Goal: Task Accomplishment & Management: Manage account settings

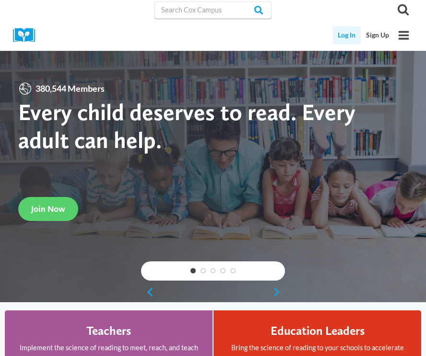
click at [351, 40] on link "Log In" at bounding box center [347, 35] width 28 height 18
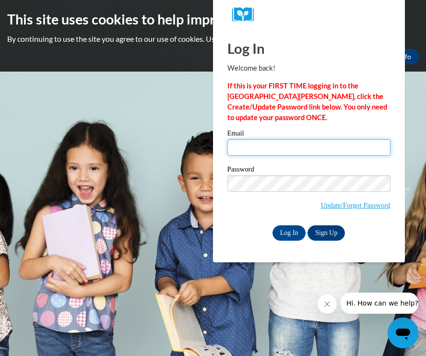
click at [261, 143] on input "Email" at bounding box center [309, 147] width 163 height 16
type input "sldonaldson1s@semo.edu"
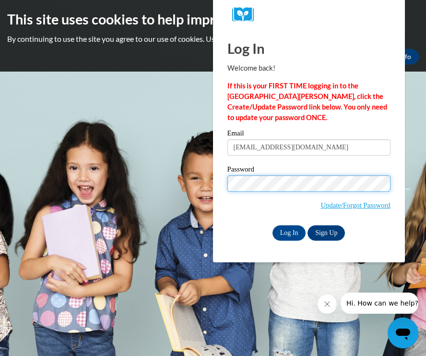
click at [273, 225] on input "Log In" at bounding box center [290, 232] width 34 height 15
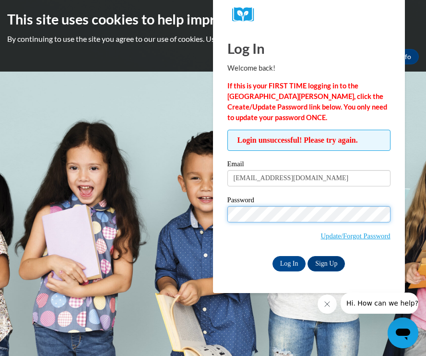
click at [273, 256] on input "Log In" at bounding box center [290, 263] width 34 height 15
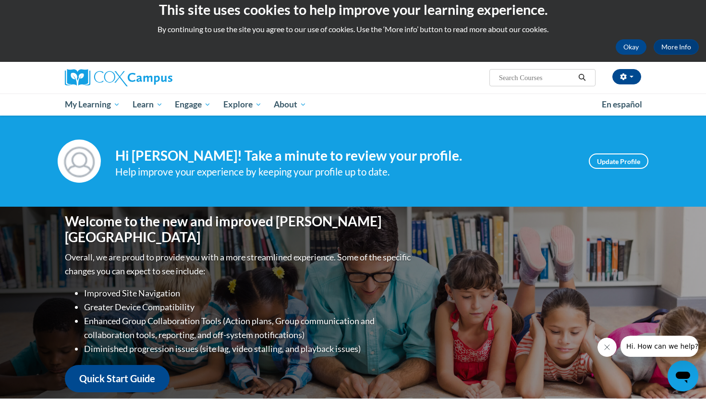
scroll to position [13, 0]
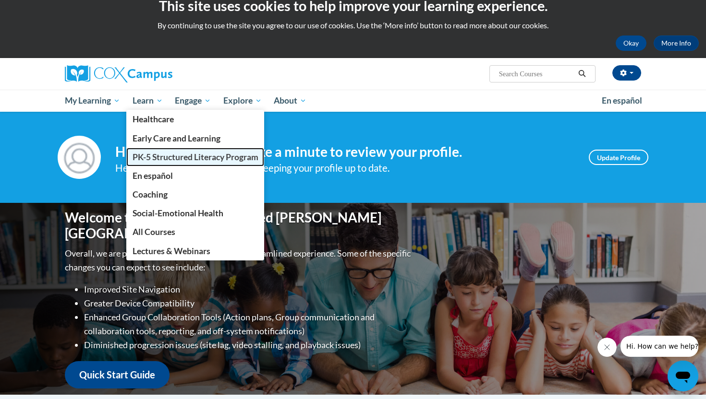
click at [188, 163] on link "PK-5 Structured Literacy Program" at bounding box center [195, 157] width 138 height 19
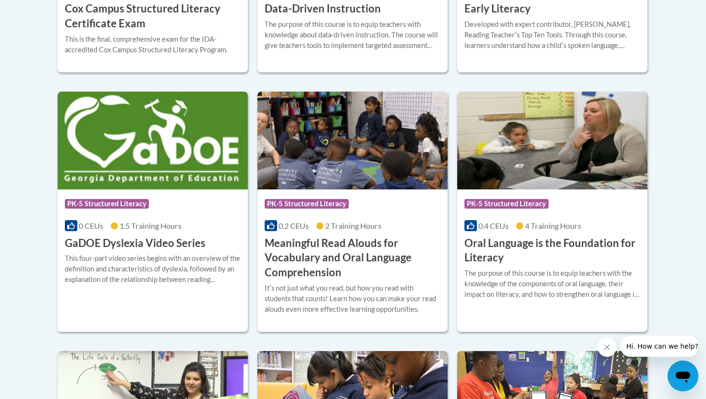
scroll to position [582, 0]
